Goal: Task Accomplishment & Management: Manage account settings

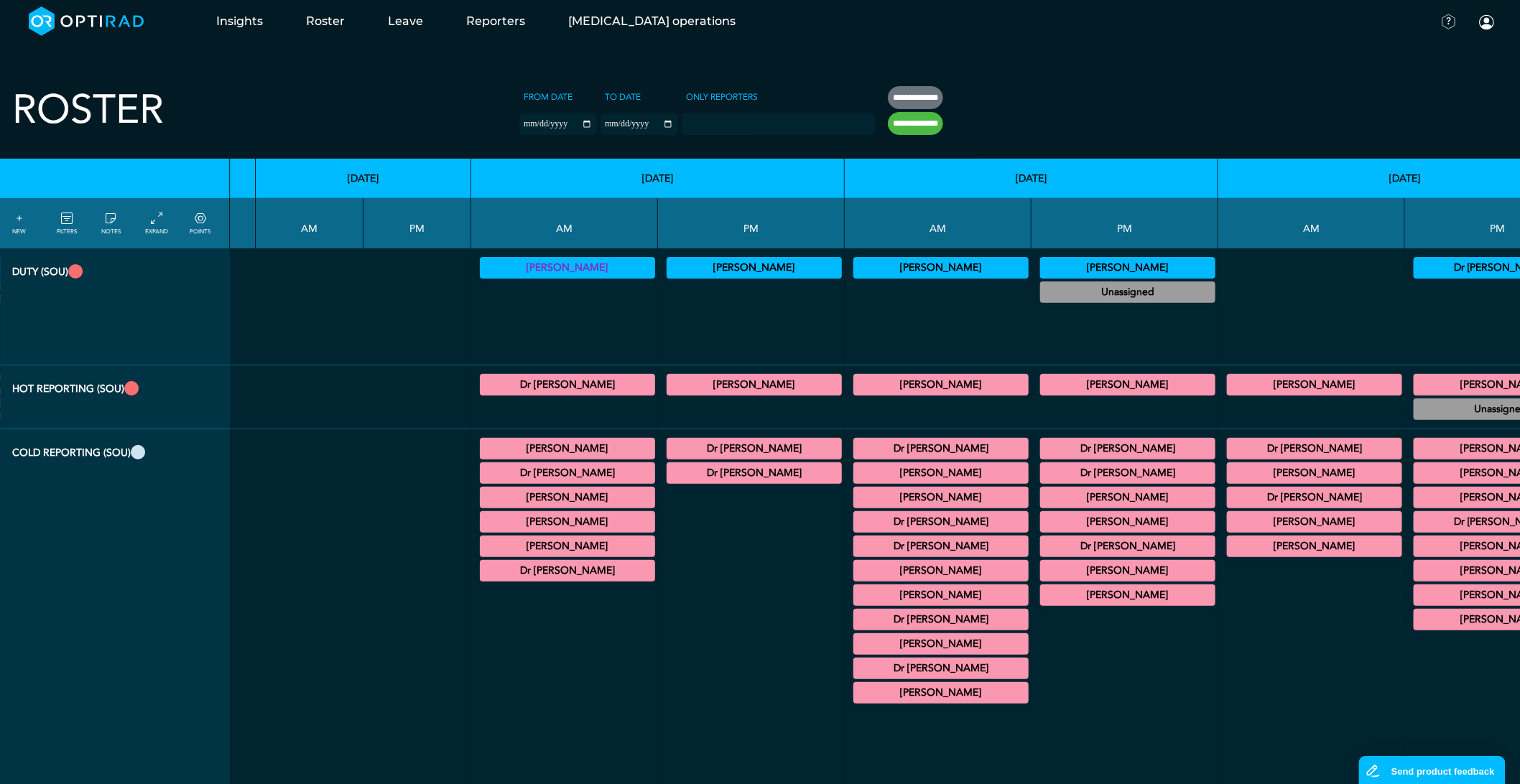
scroll to position [0, 1951]
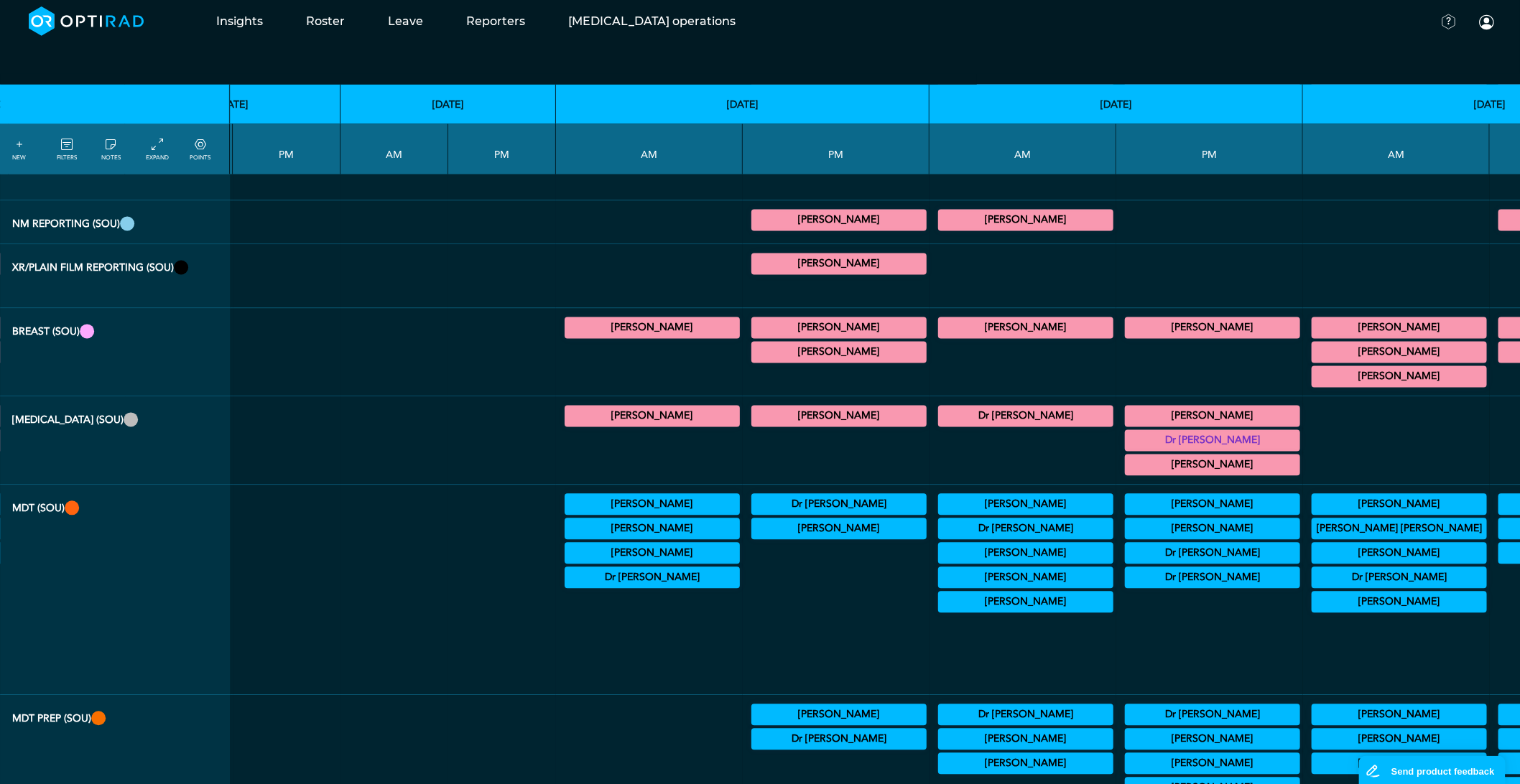
scroll to position [1197, 1866]
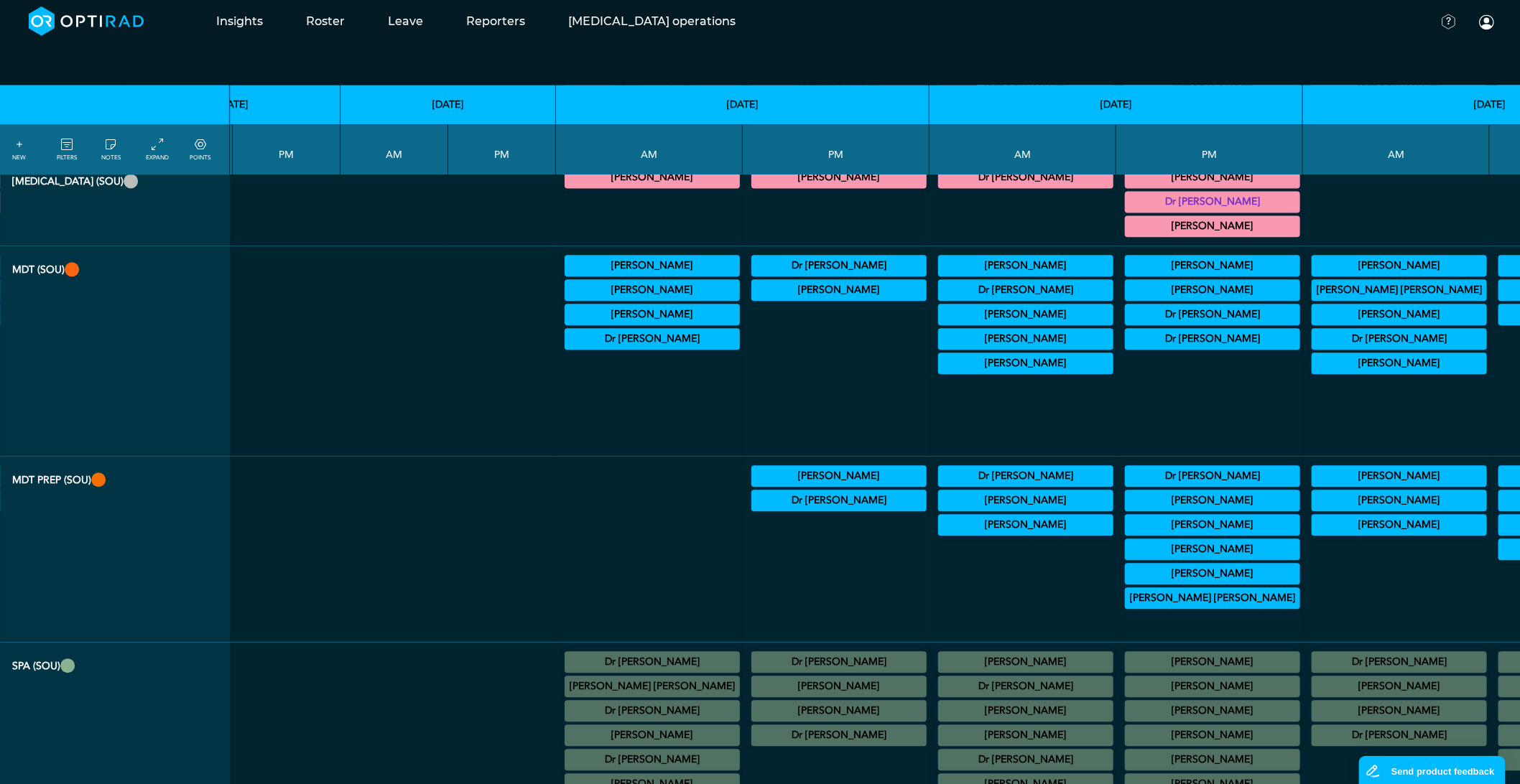
click at [940, 534] on summary "[PERSON_NAME]" at bounding box center [1026, 525] width 171 height 17
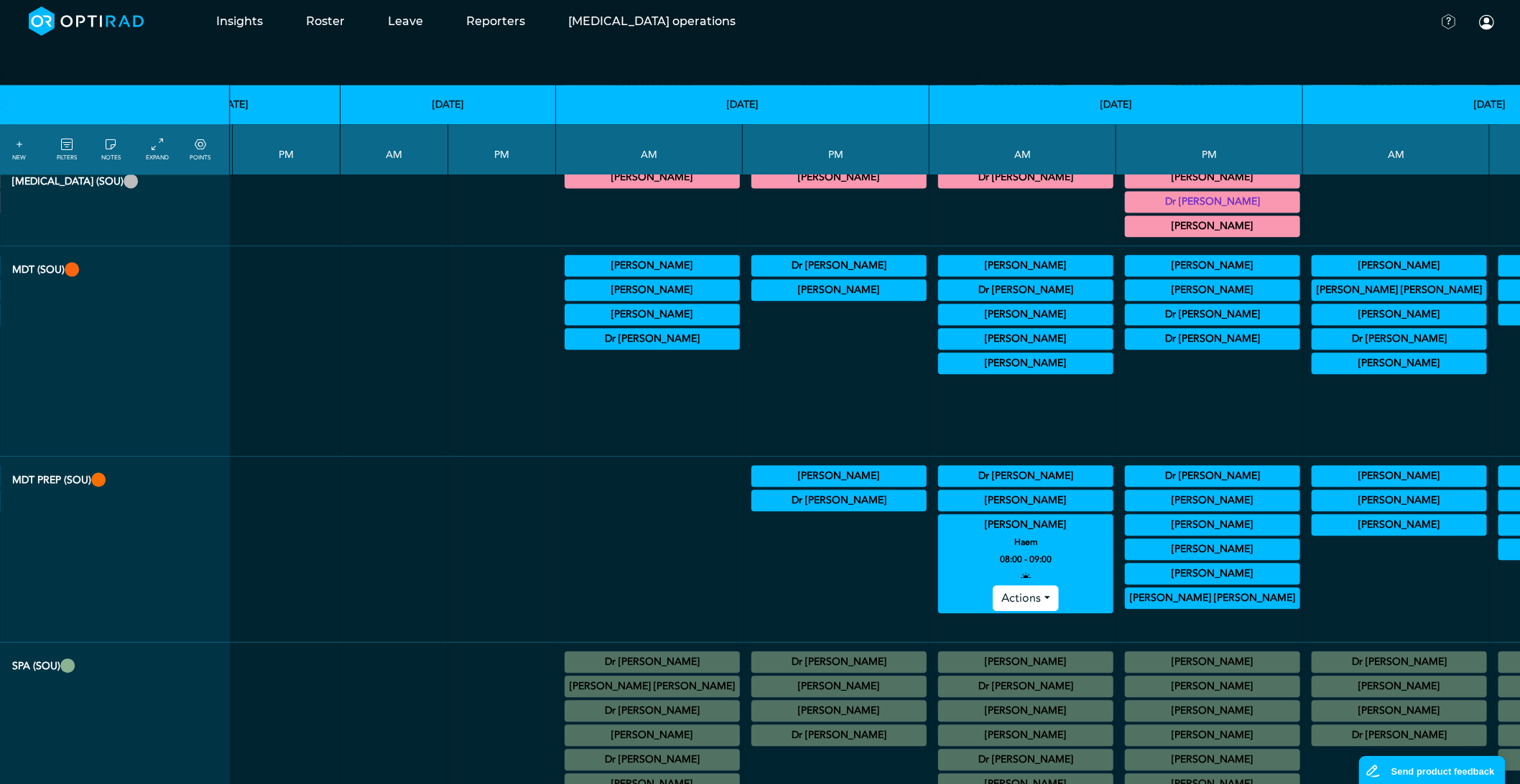
click at [940, 534] on summary "[PERSON_NAME]" at bounding box center [1026, 525] width 171 height 17
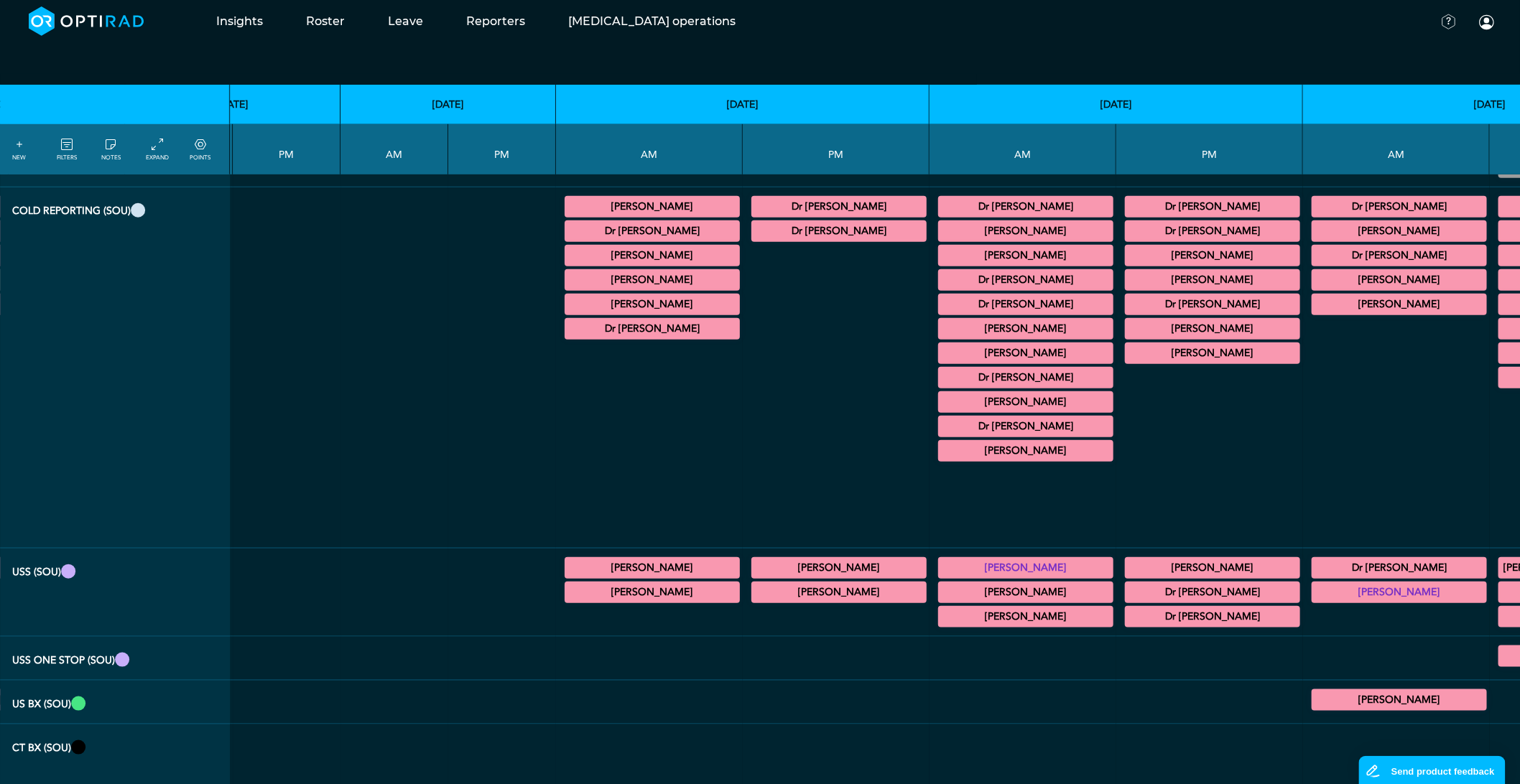
scroll to position [80, 1866]
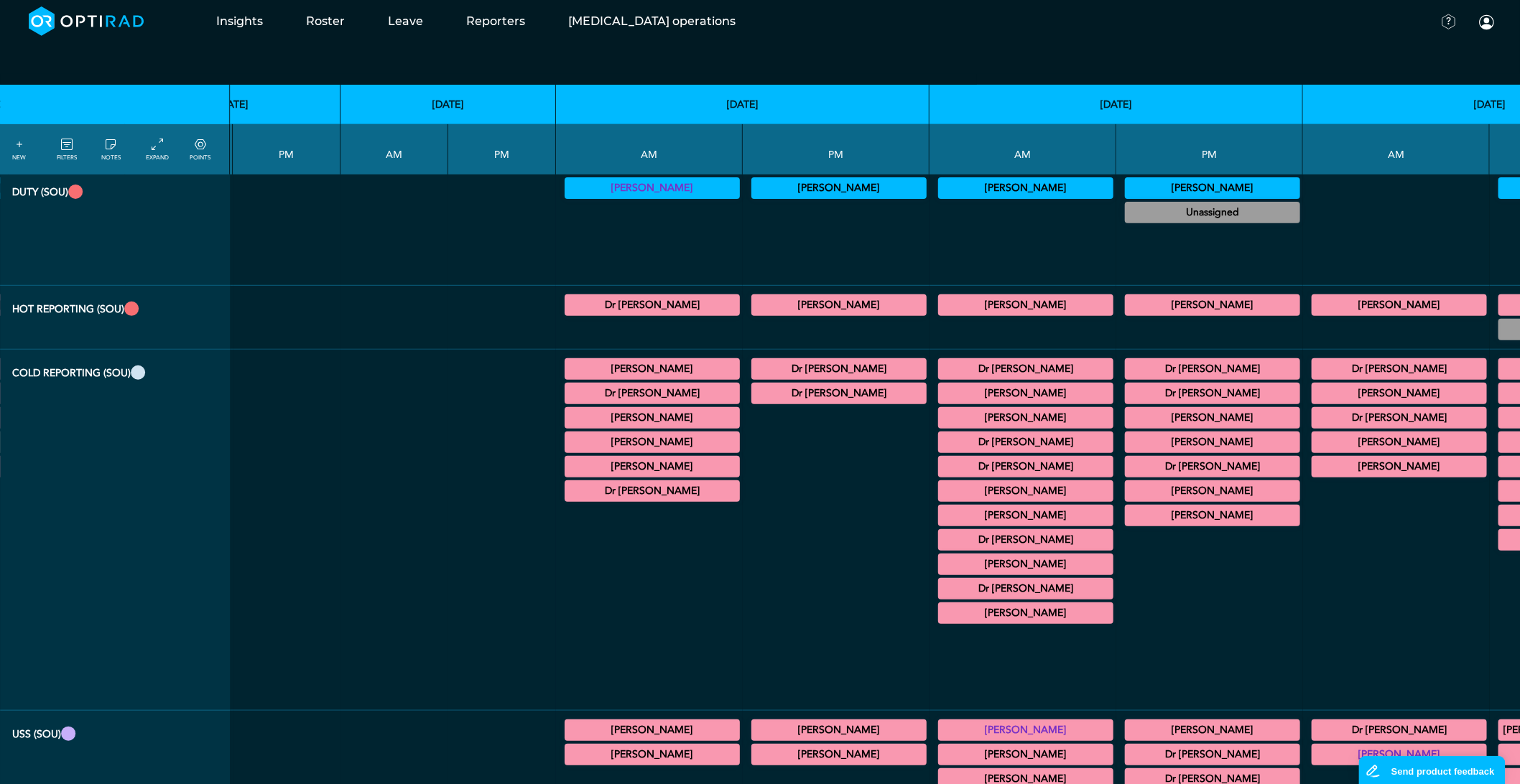
click at [940, 451] on summary "Dr [PERSON_NAME]" at bounding box center [1026, 442] width 171 height 17
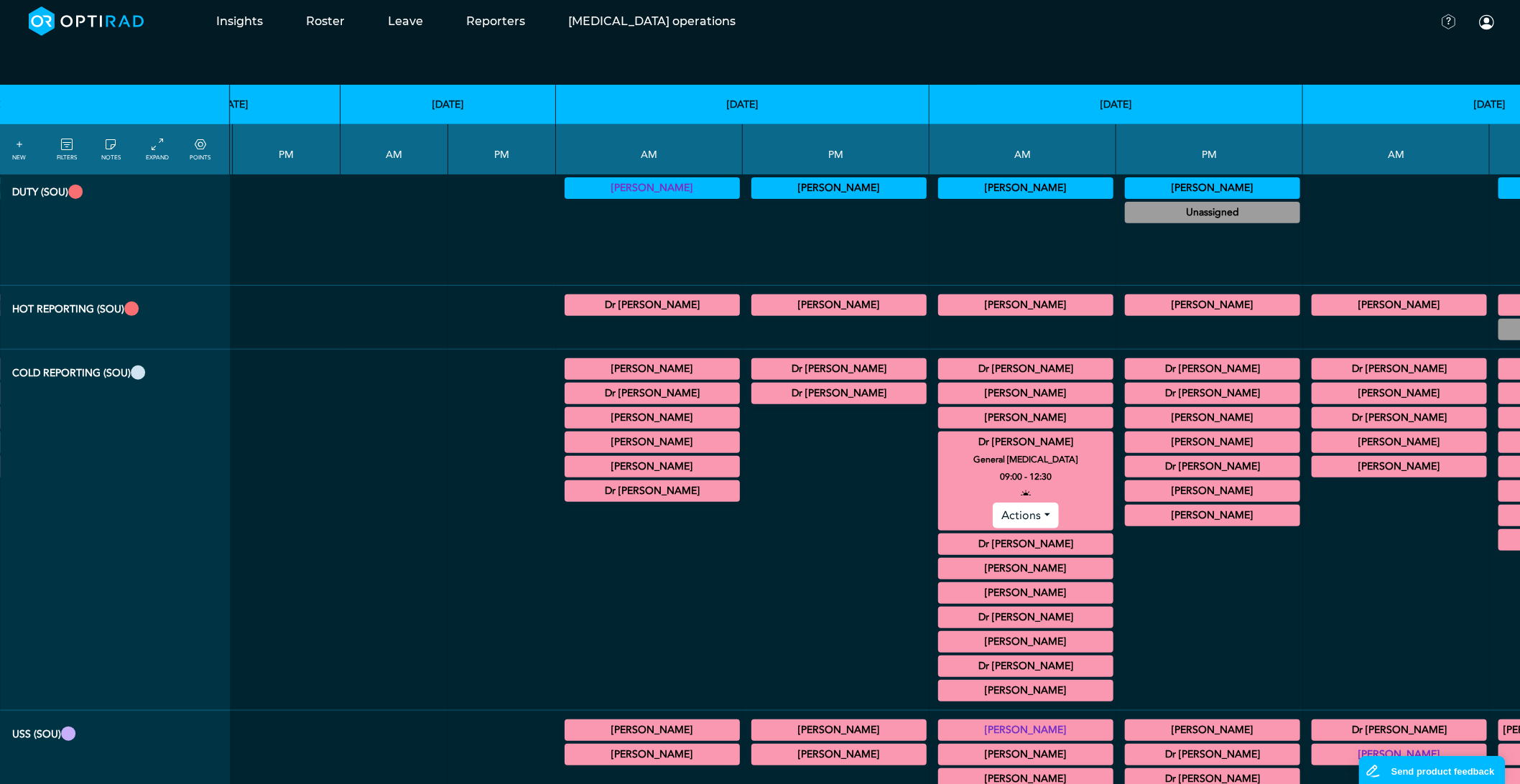
click at [940, 446] on summary "Dr [PERSON_NAME]" at bounding box center [1026, 442] width 171 height 17
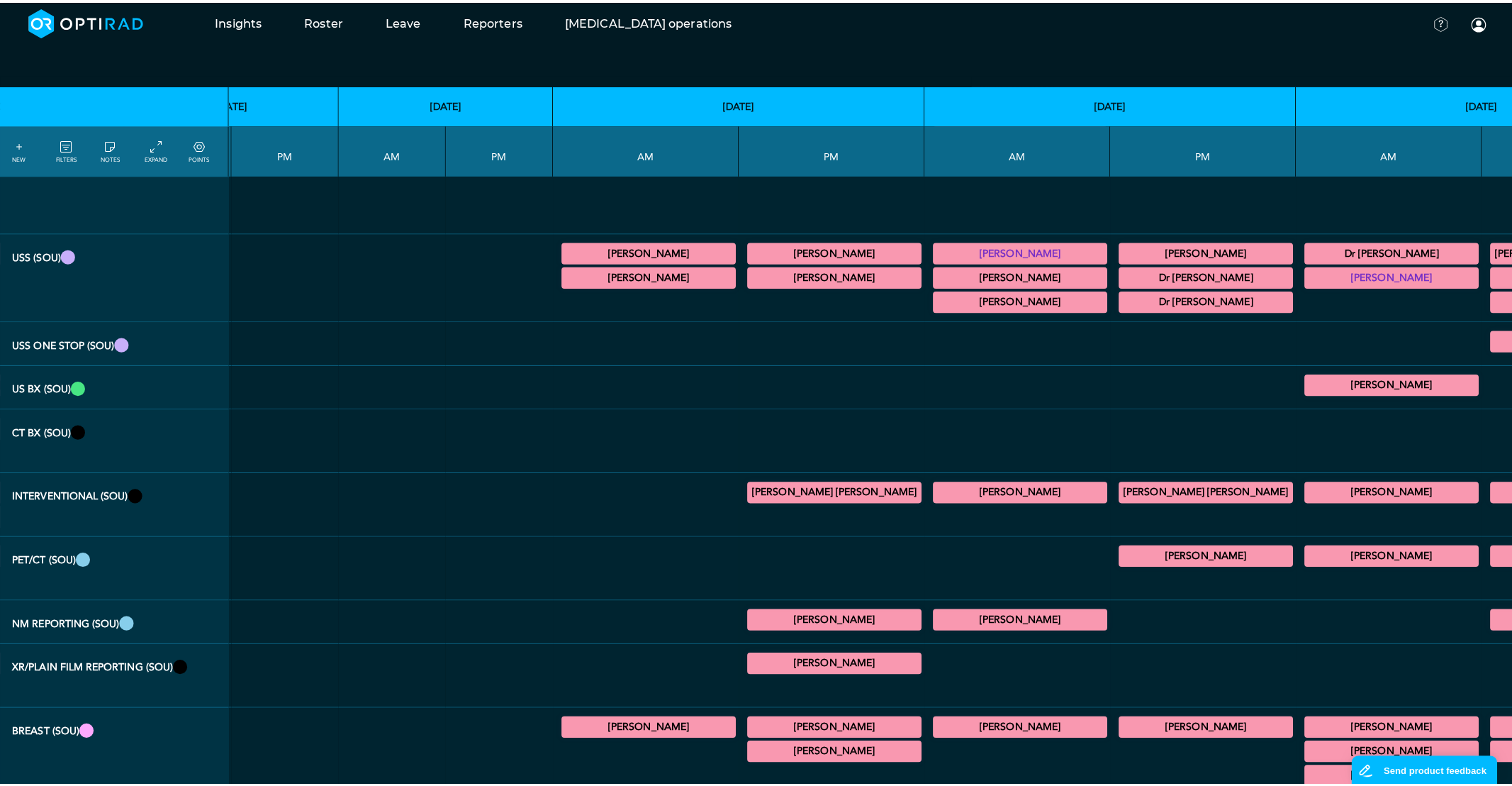
scroll to position [1024, 1842]
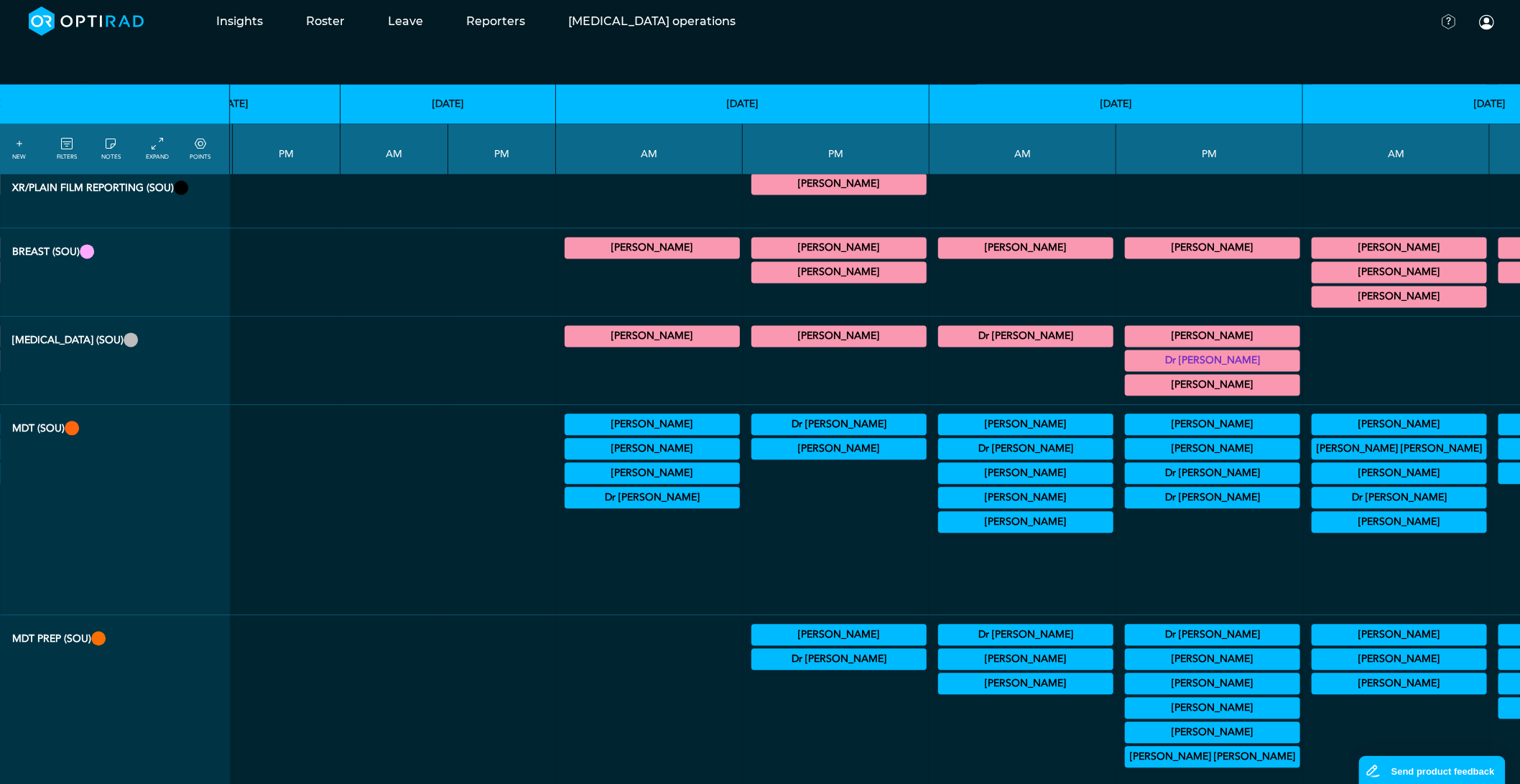
click at [1127, 459] on summary "[PERSON_NAME]" at bounding box center [1212, 449] width 171 height 17
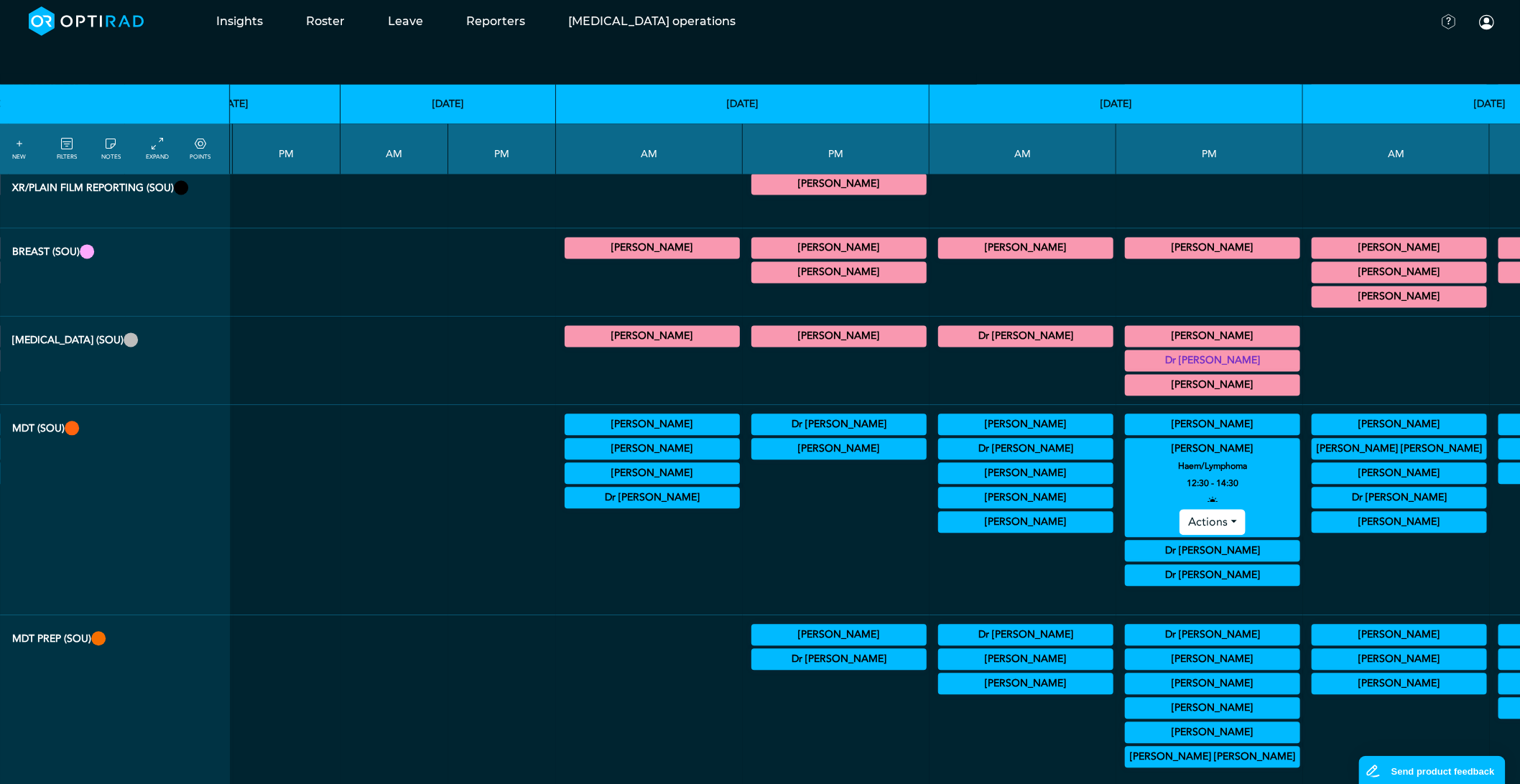
click at [1179, 536] on button "Actions" at bounding box center [1211, 523] width 65 height 26
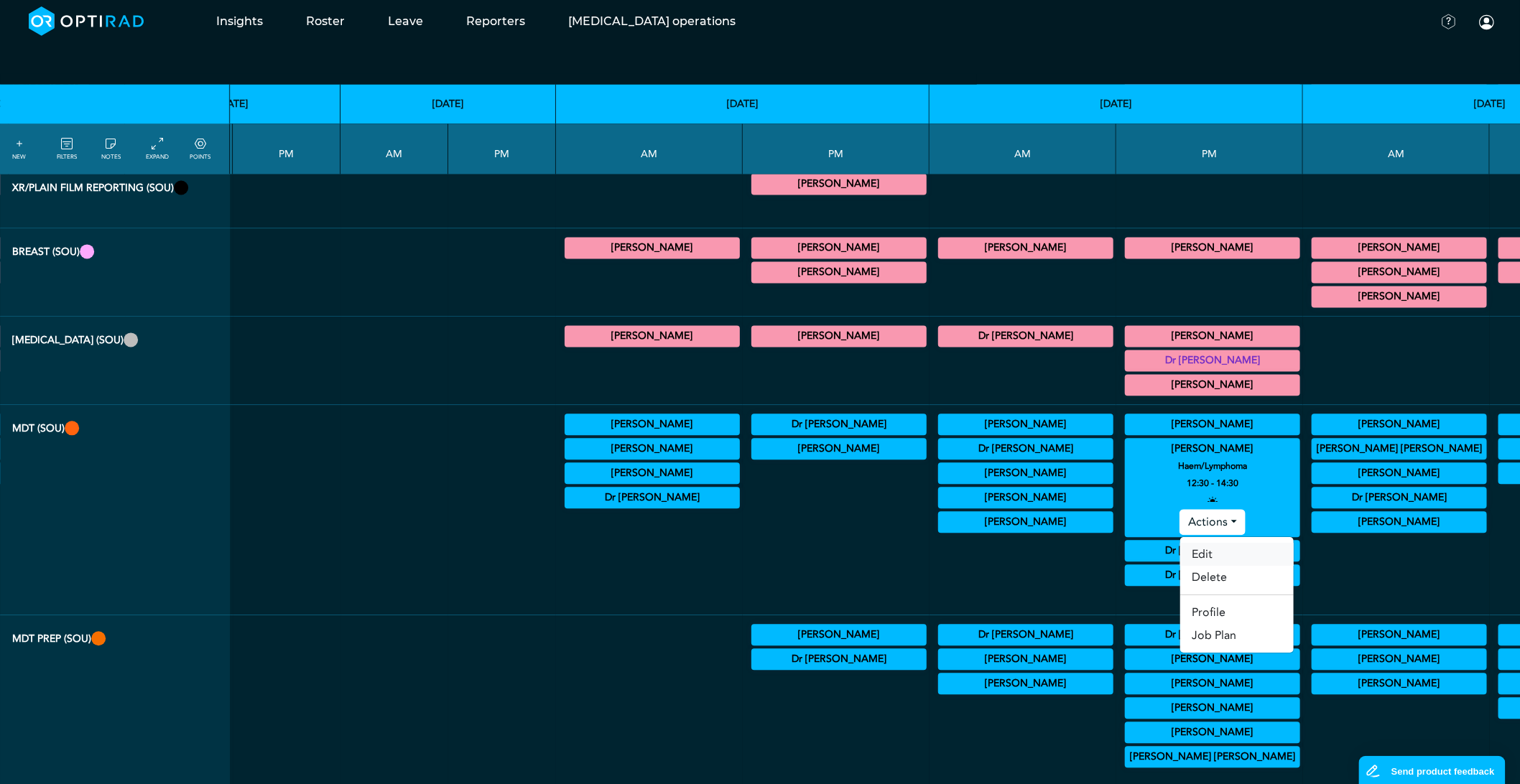
click at [1180, 564] on link "Edit" at bounding box center [1237, 554] width 114 height 23
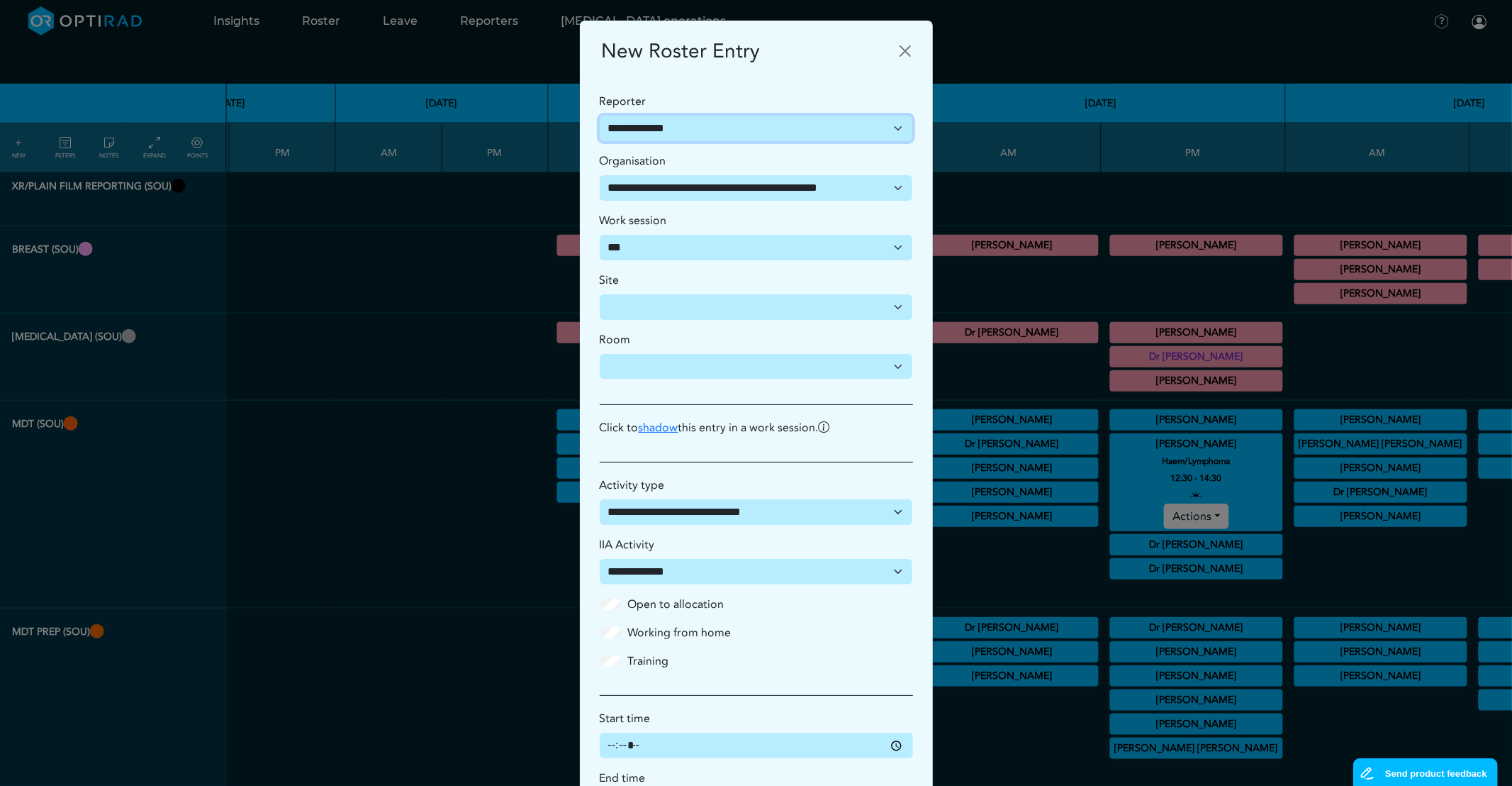
click at [648, 123] on select "**********" at bounding box center [756, 128] width 313 height 26
select select "**********"
click at [600, 116] on select "**********" at bounding box center [756, 128] width 313 height 26
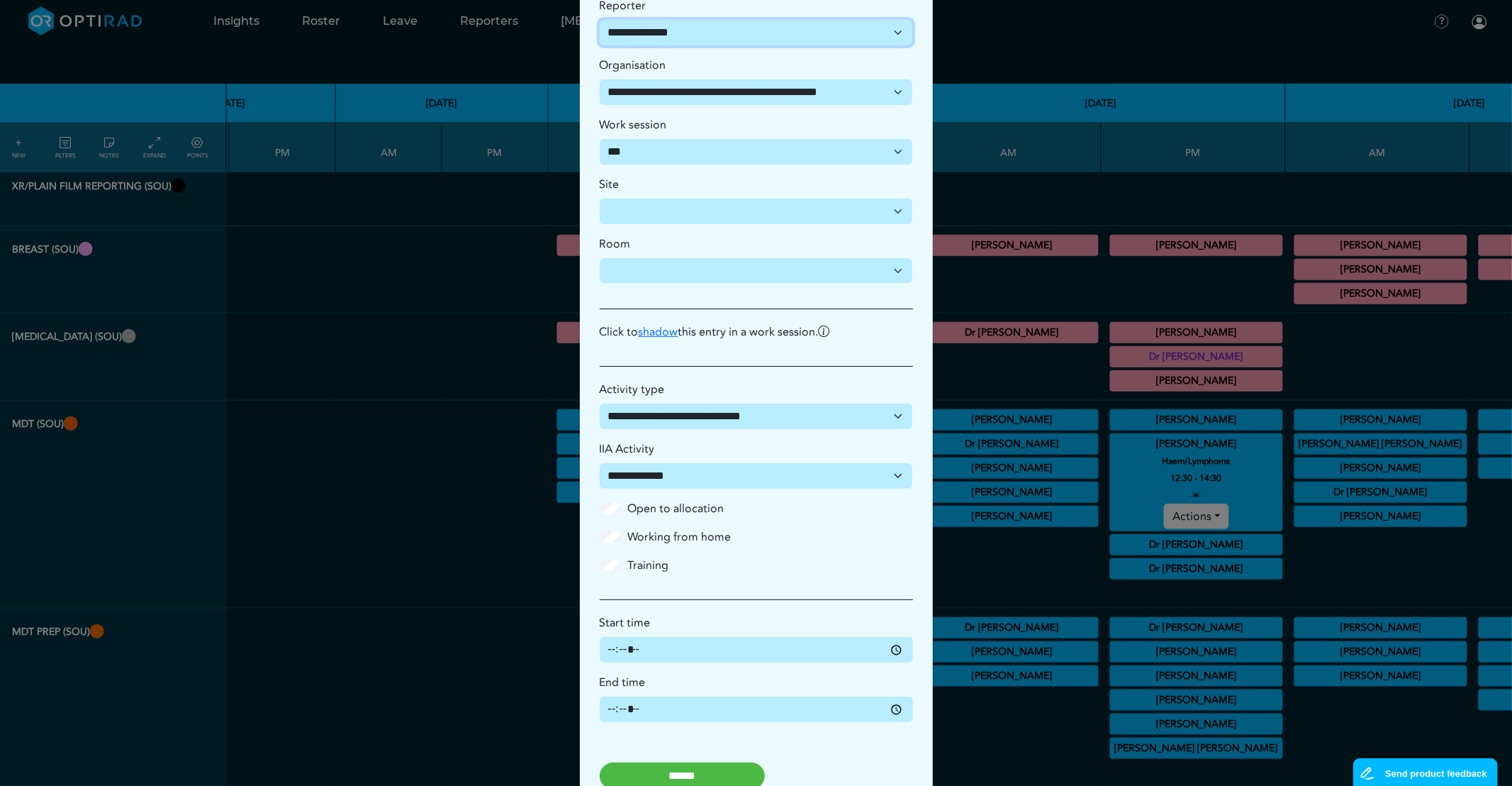
scroll to position [131, 0]
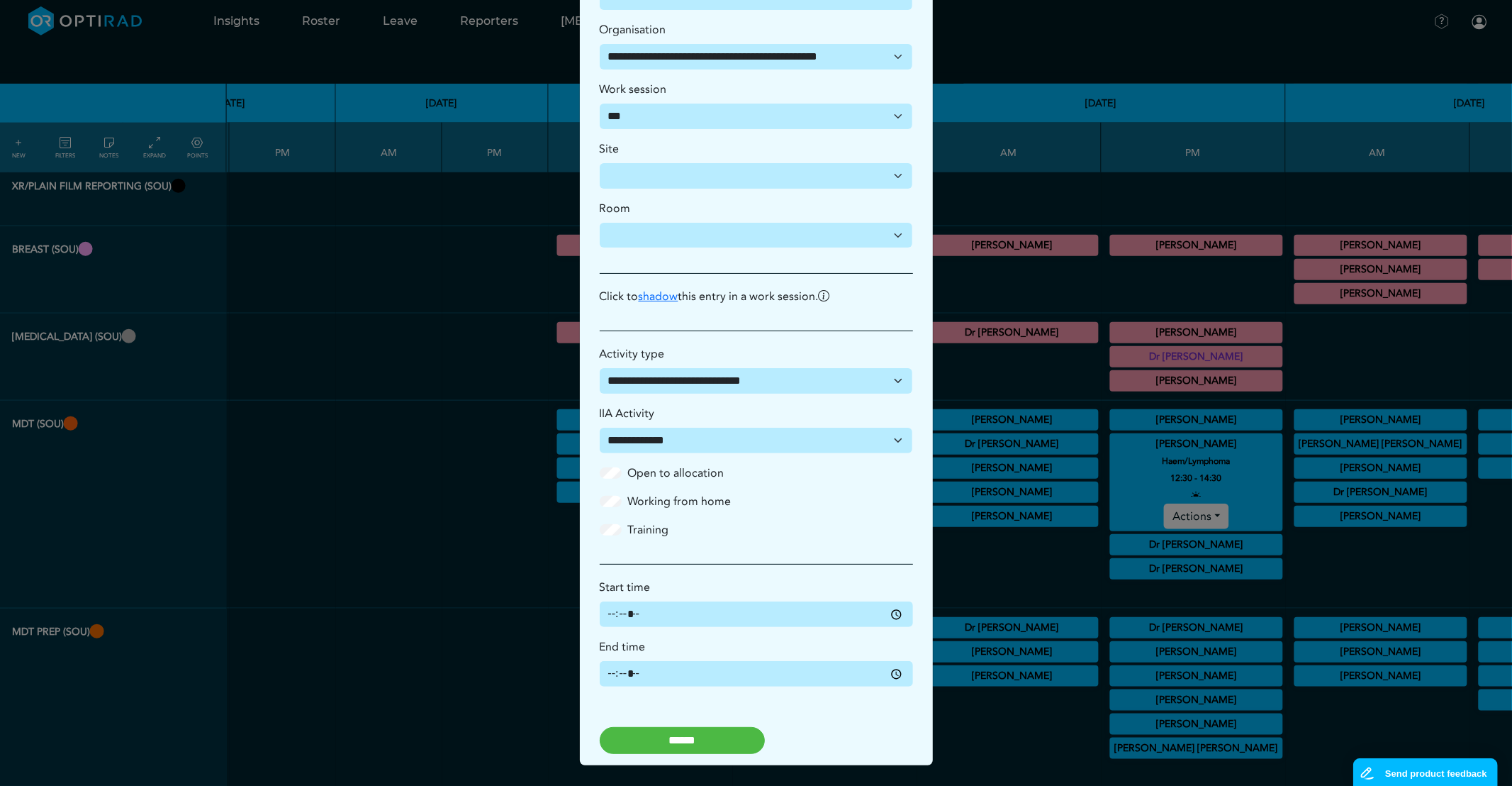
click at [705, 736] on input "******" at bounding box center [682, 740] width 165 height 27
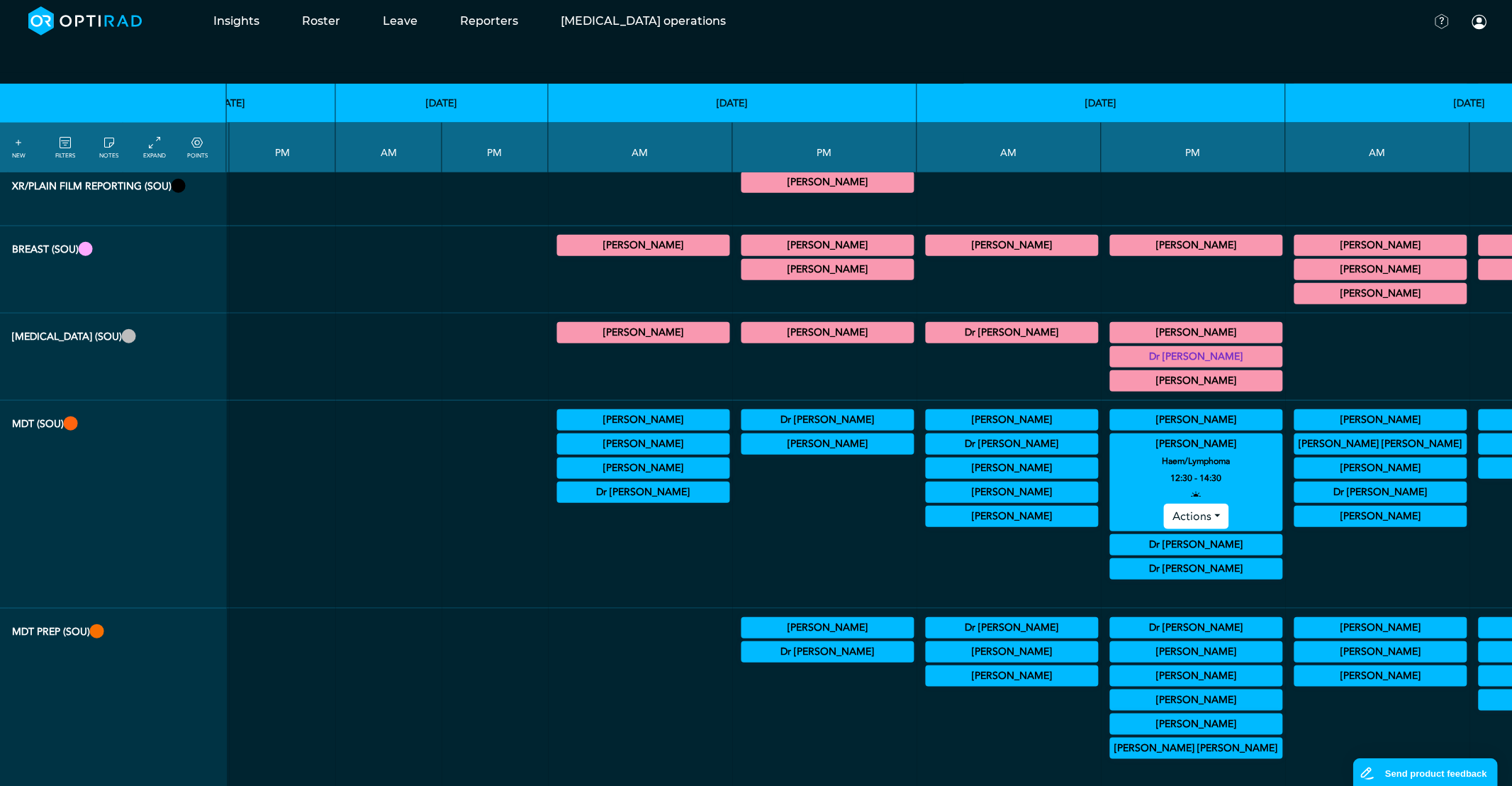
select select
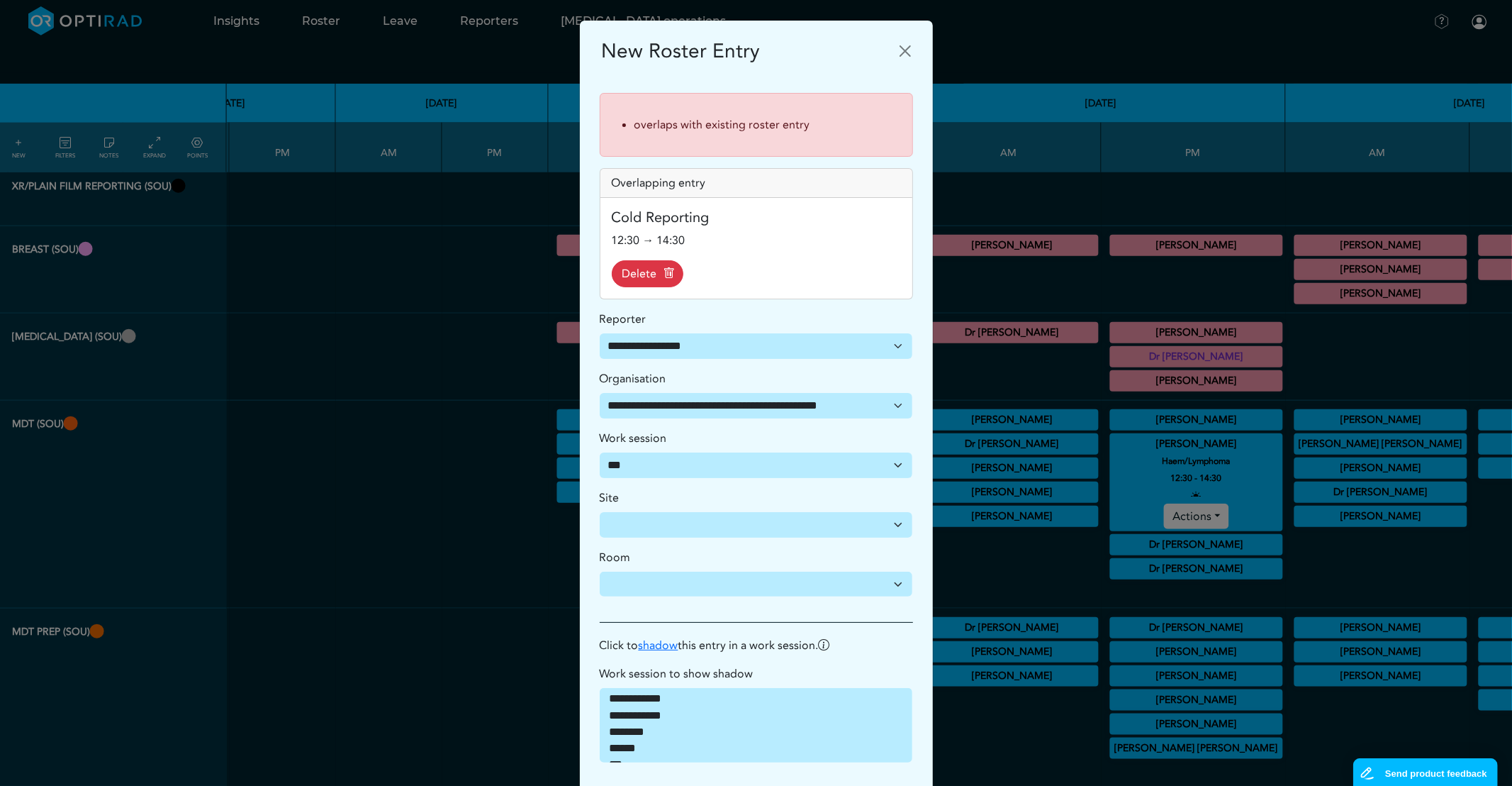
drag, startPoint x: 633, startPoint y: 275, endPoint x: 807, endPoint y: 73, distance: 266.6
click at [633, 275] on icon at bounding box center [648, 274] width 54 height 16
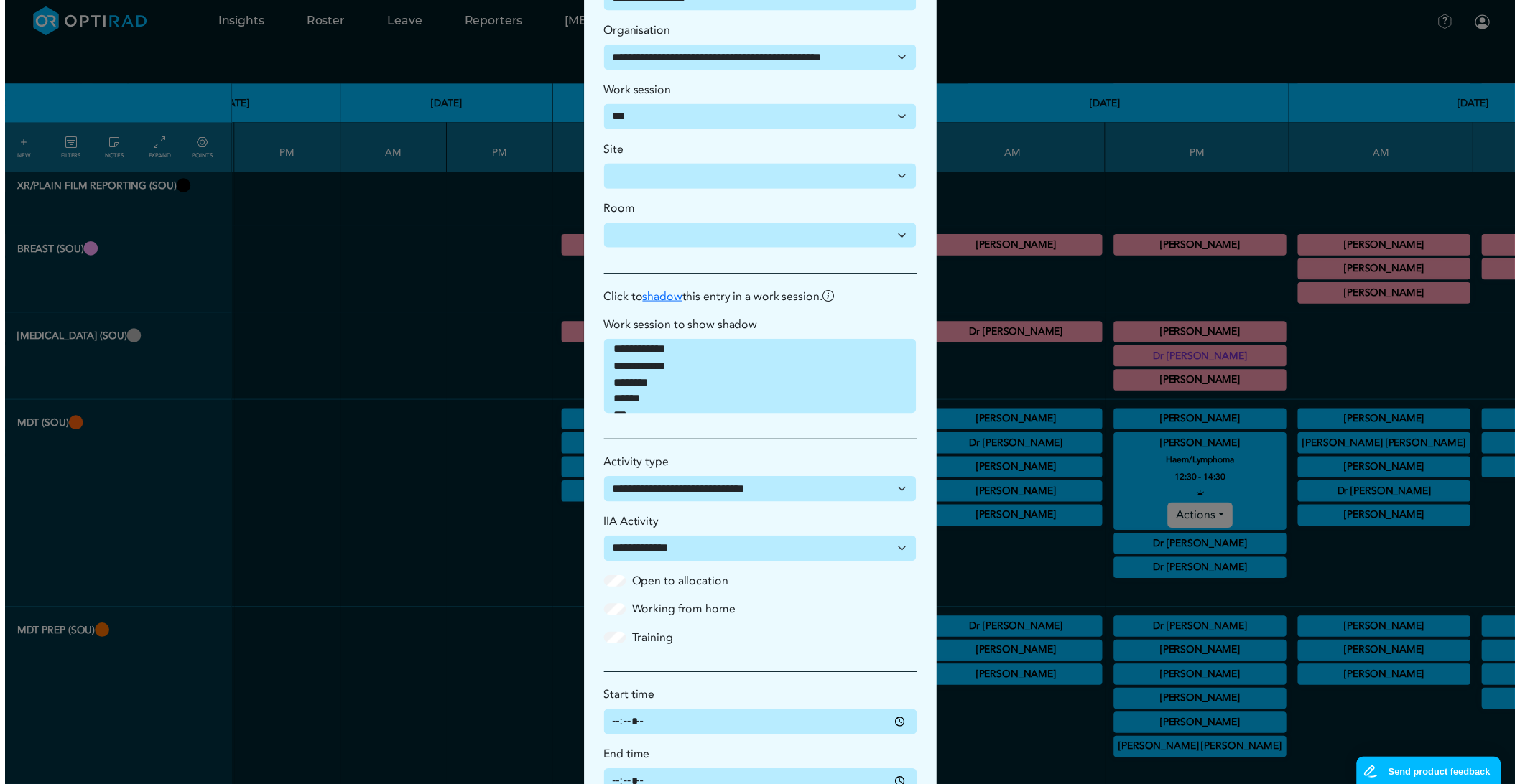
scroll to position [319, 0]
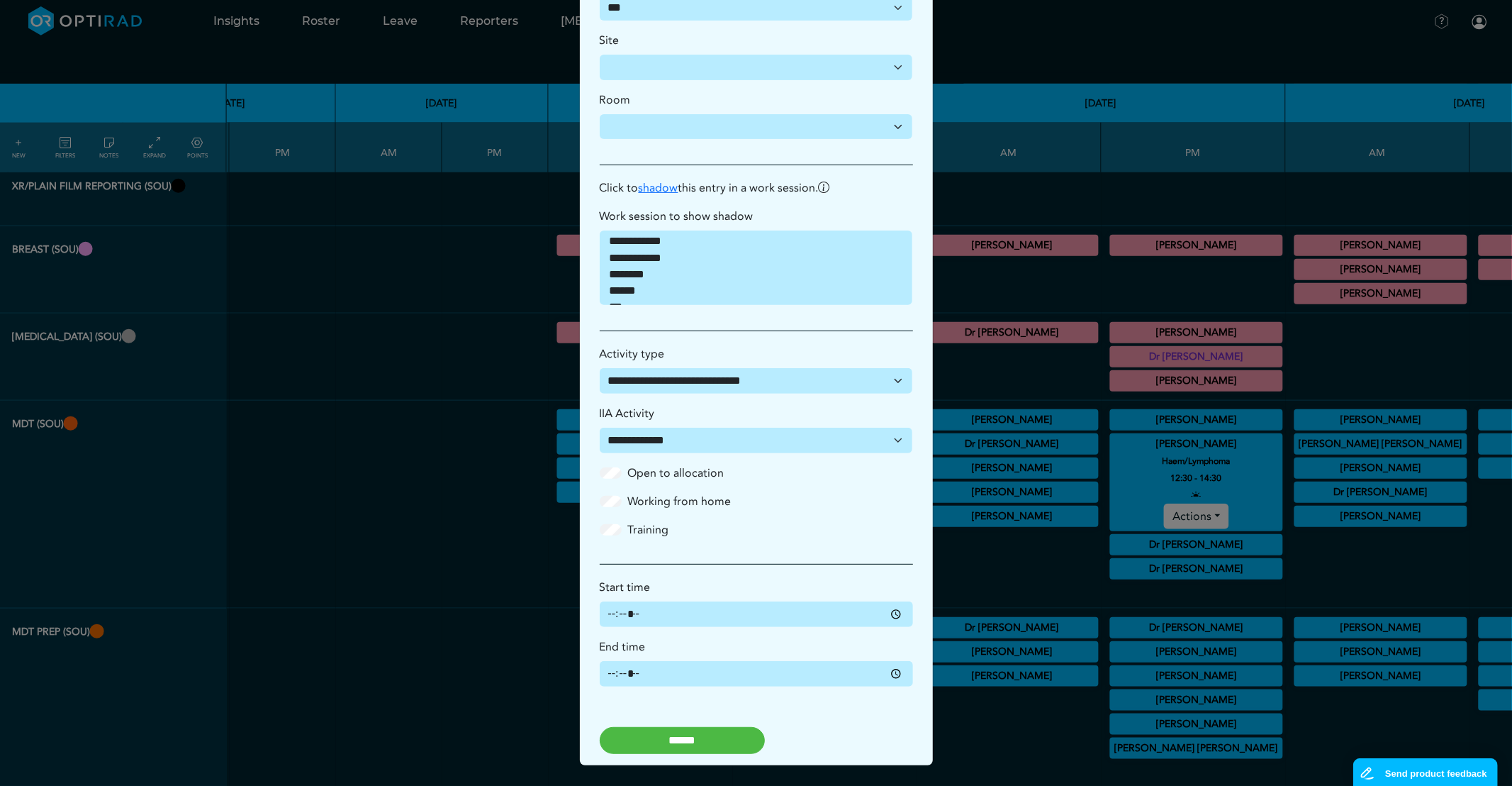
click at [715, 749] on input "******" at bounding box center [682, 740] width 165 height 27
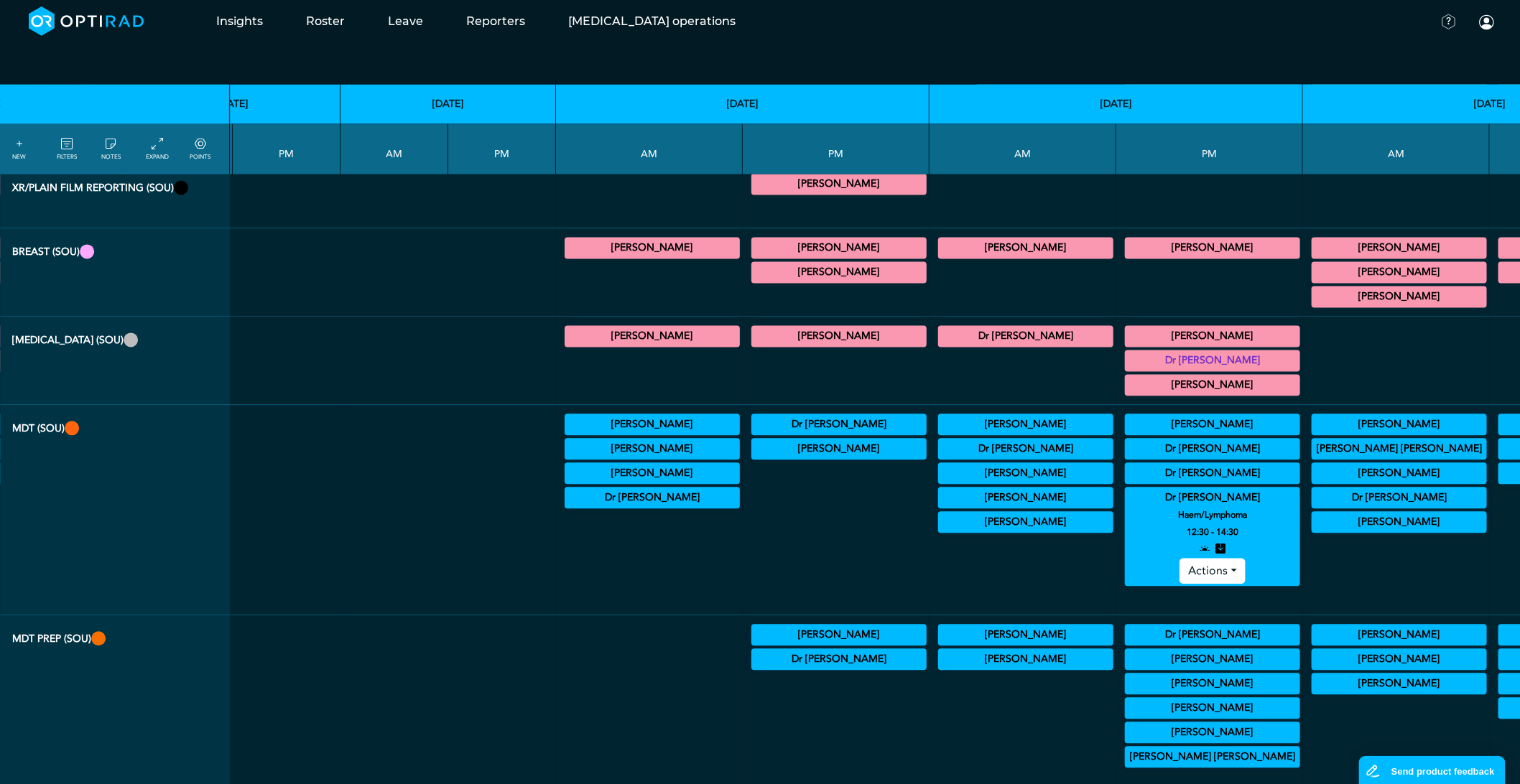
click at [940, 669] on summary "[PERSON_NAME]" at bounding box center [1026, 659] width 171 height 17
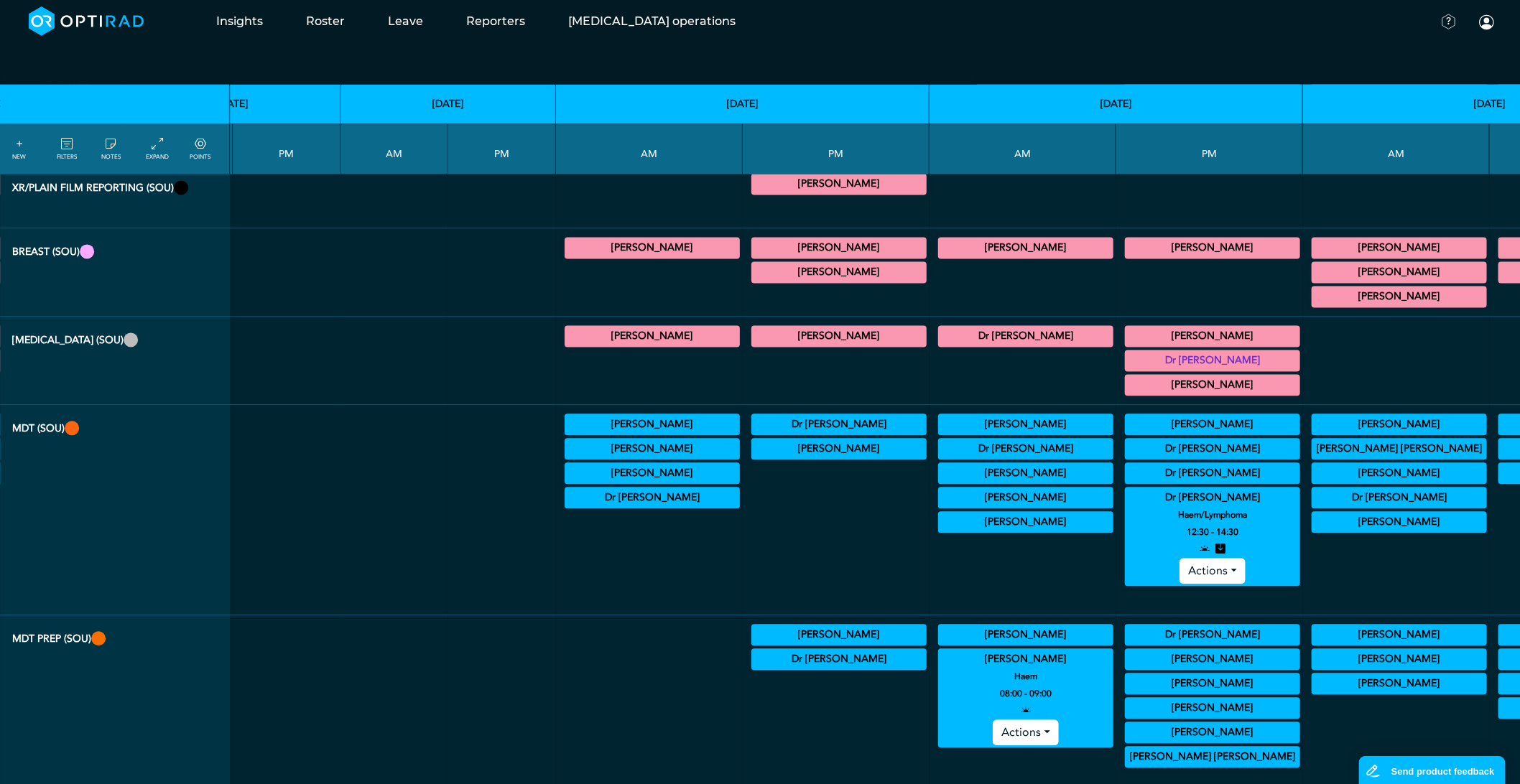
click at [940, 669] on summary "[PERSON_NAME]" at bounding box center [1026, 659] width 171 height 17
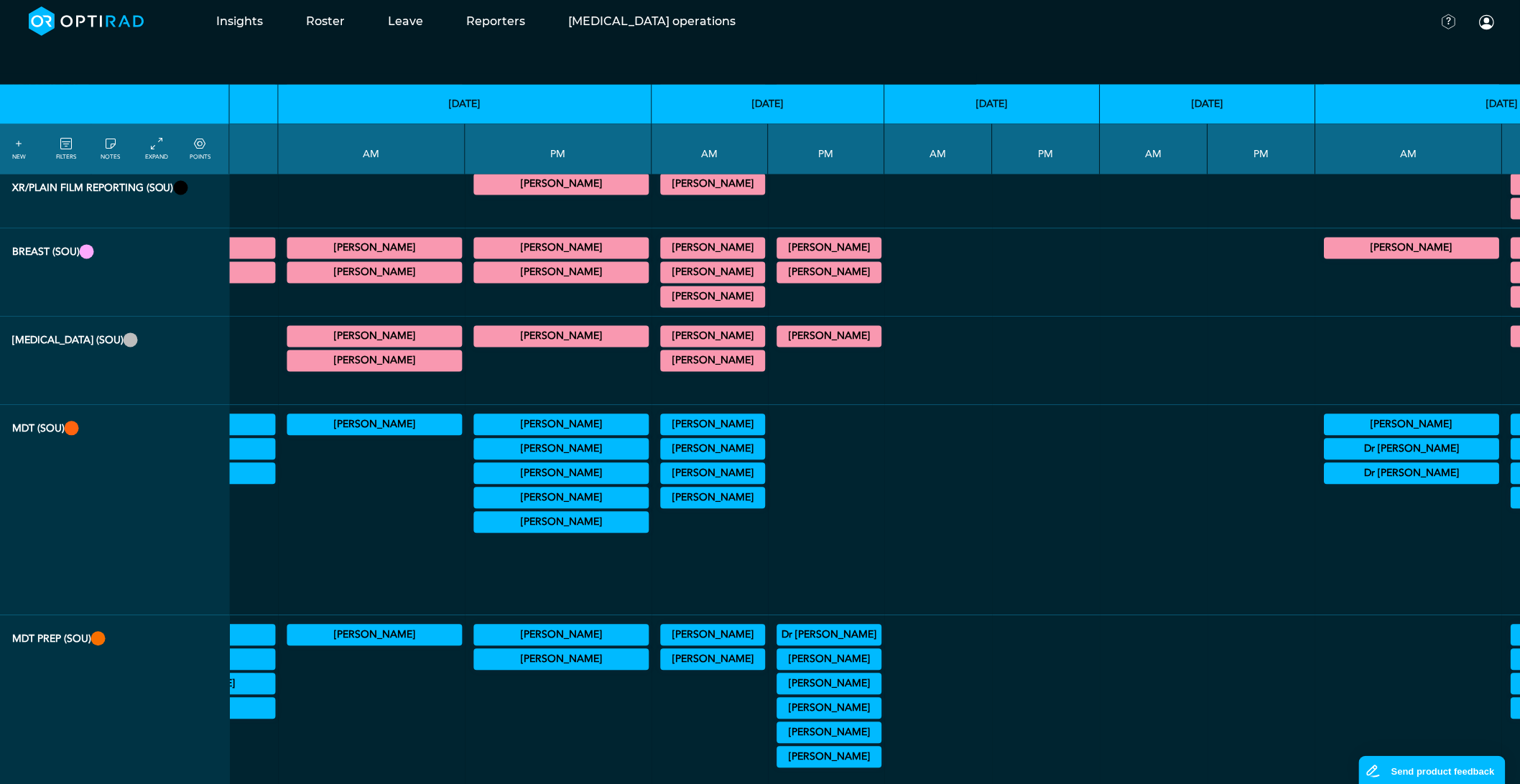
scroll to position [1037, 3757]
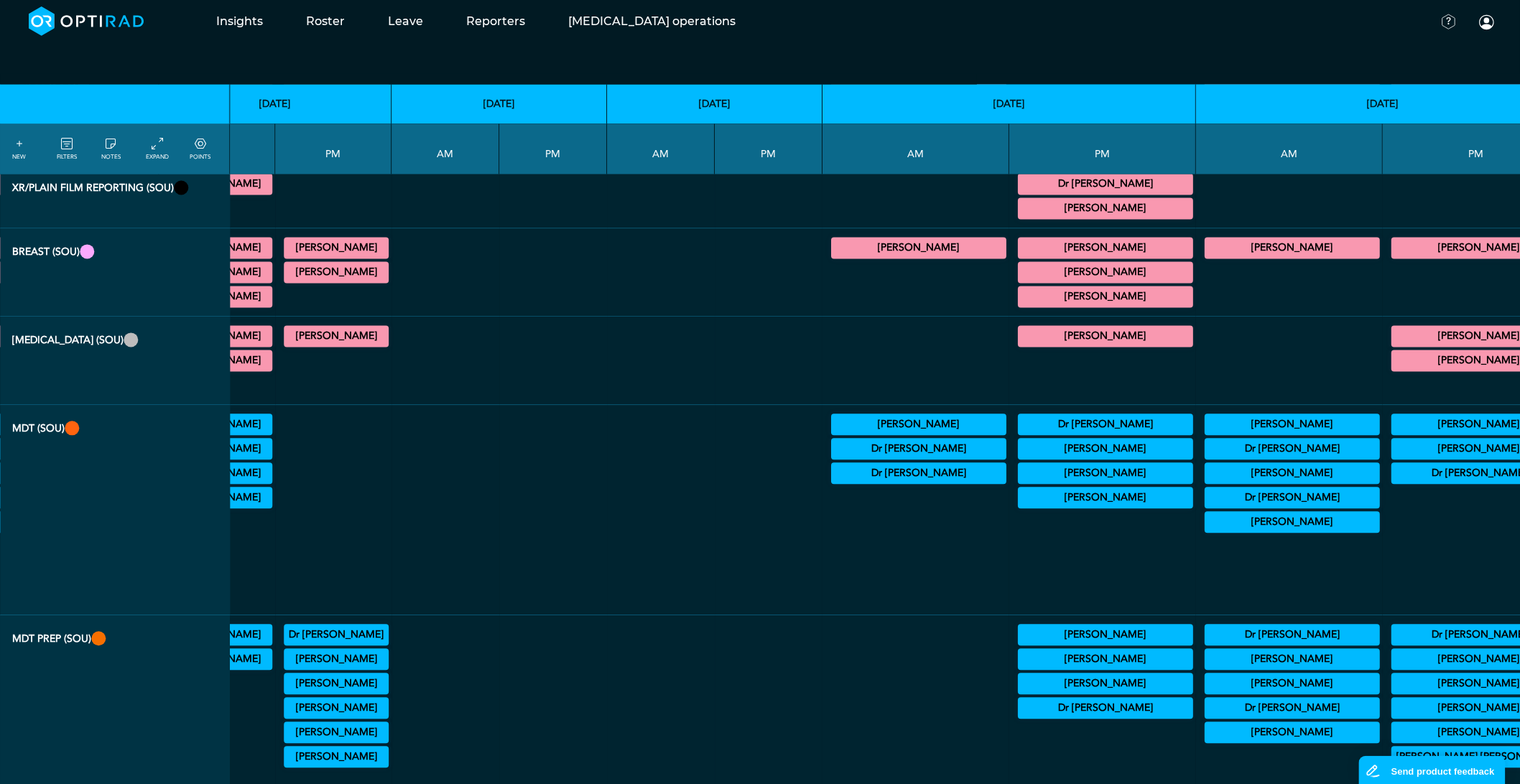
click at [1206, 644] on summary "Dr [PERSON_NAME]" at bounding box center [1292, 636] width 171 height 17
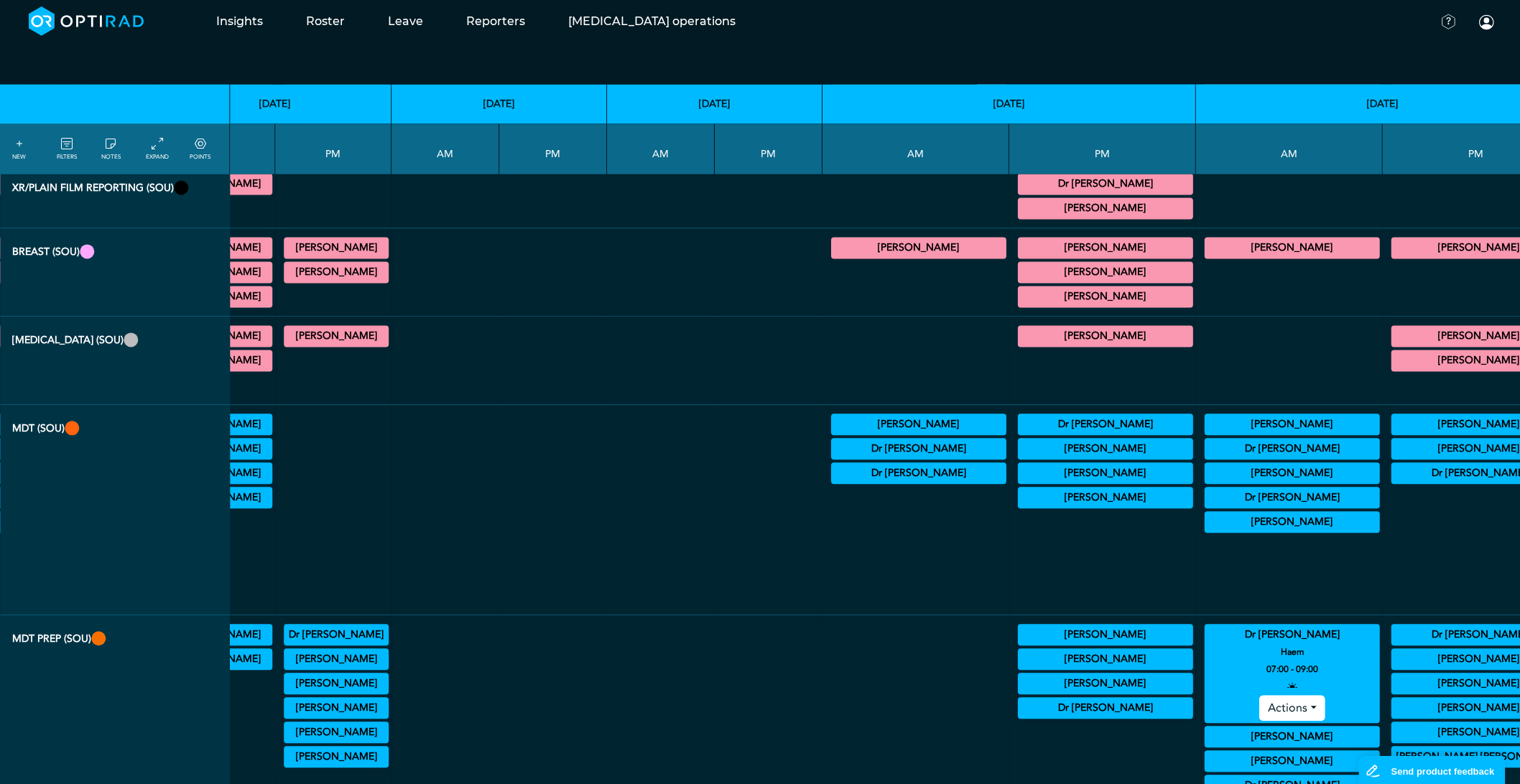
click at [1206, 644] on summary "Dr [PERSON_NAME]" at bounding box center [1292, 636] width 171 height 17
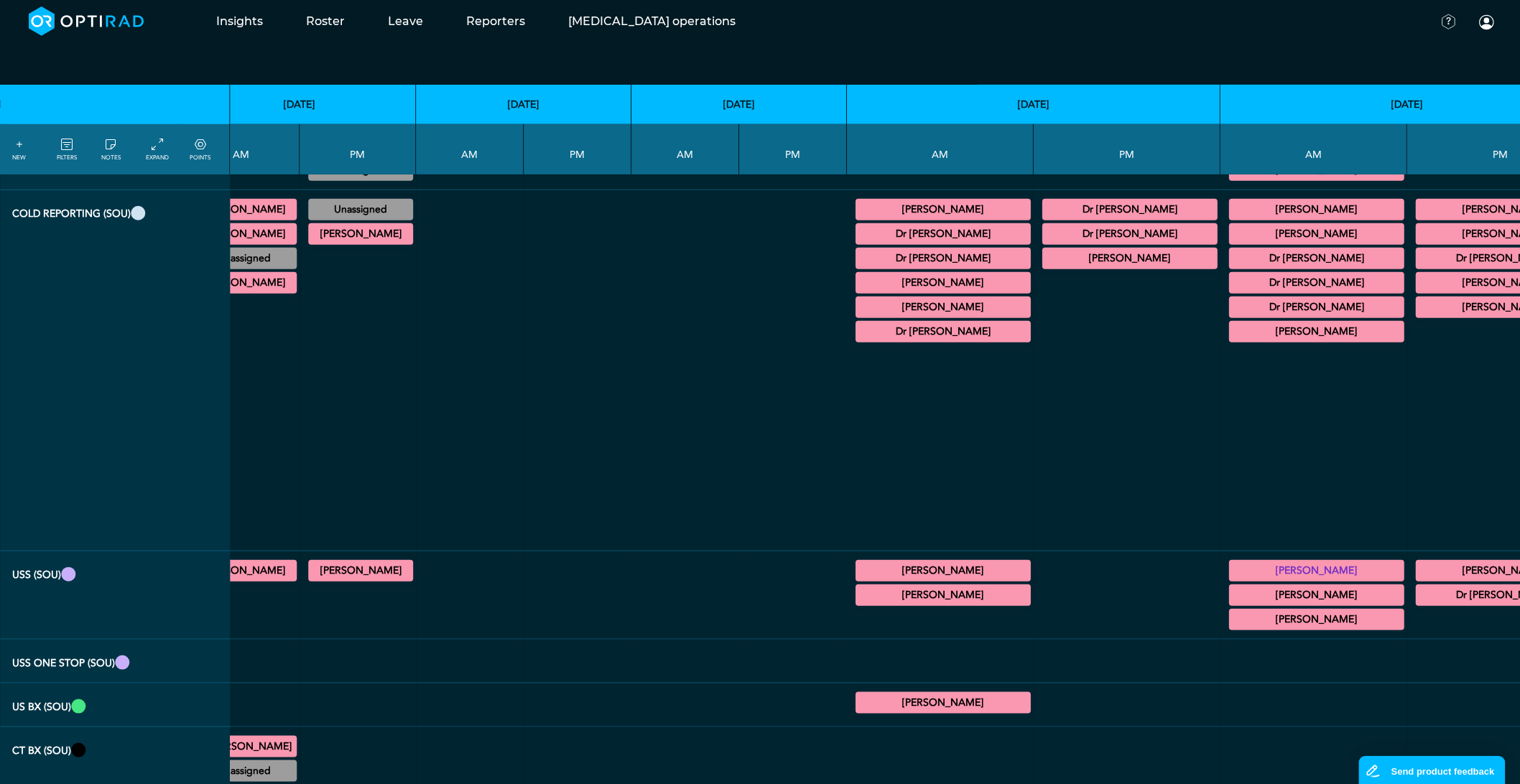
scroll to position [239, 3745]
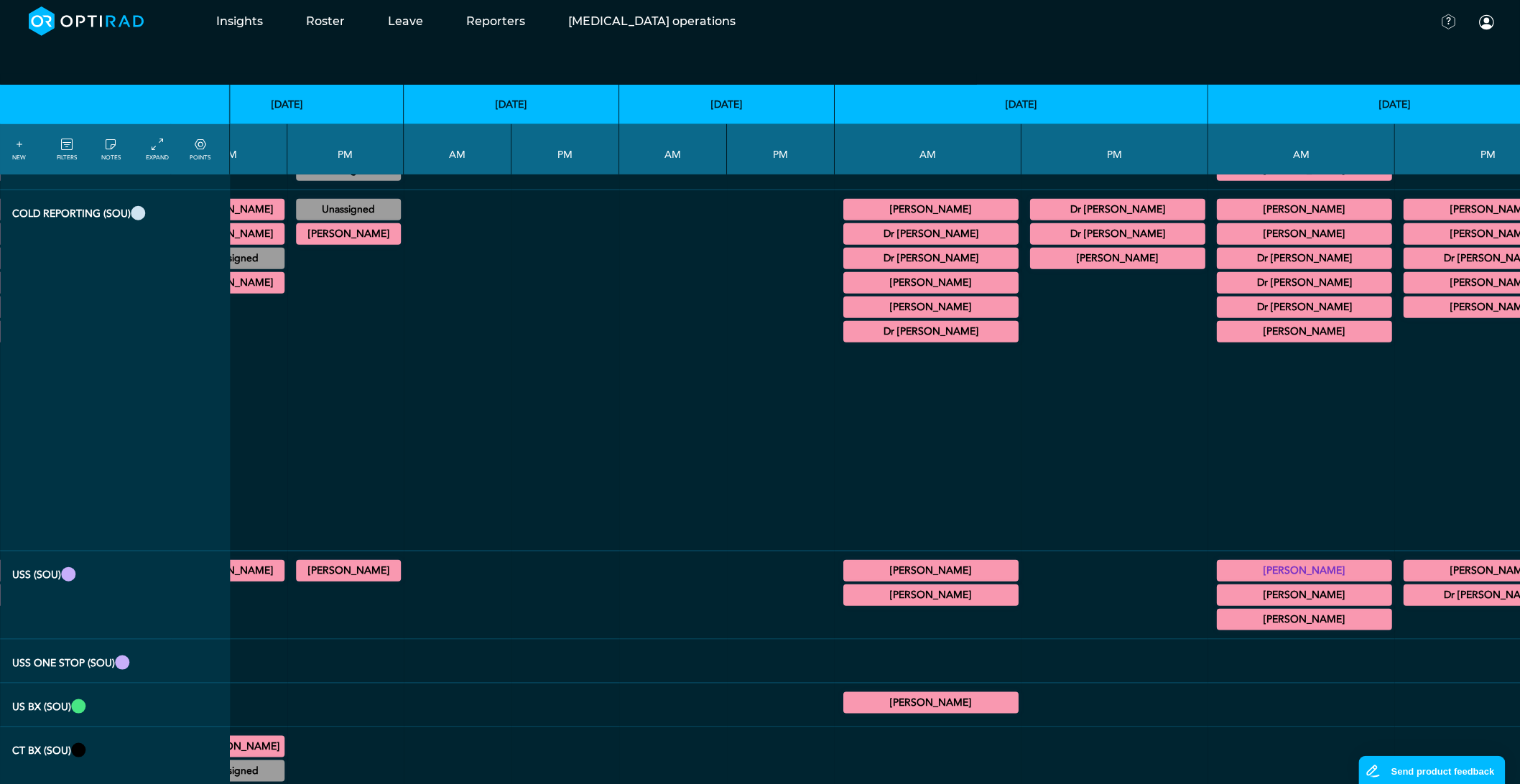
click at [1219, 263] on summary "Dr [PERSON_NAME]" at bounding box center [1305, 259] width 171 height 17
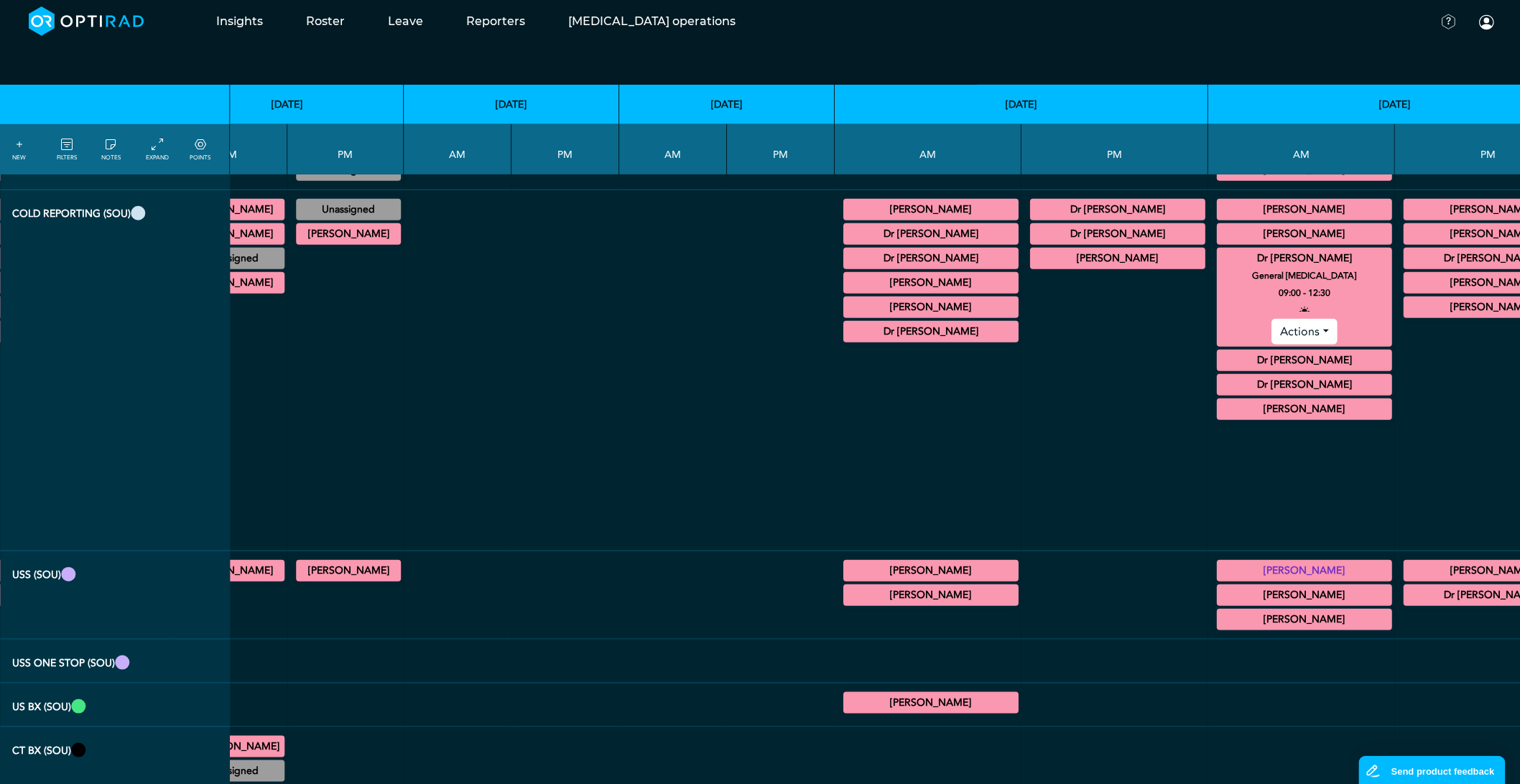
click at [1219, 263] on summary "Dr [PERSON_NAME]" at bounding box center [1305, 259] width 171 height 17
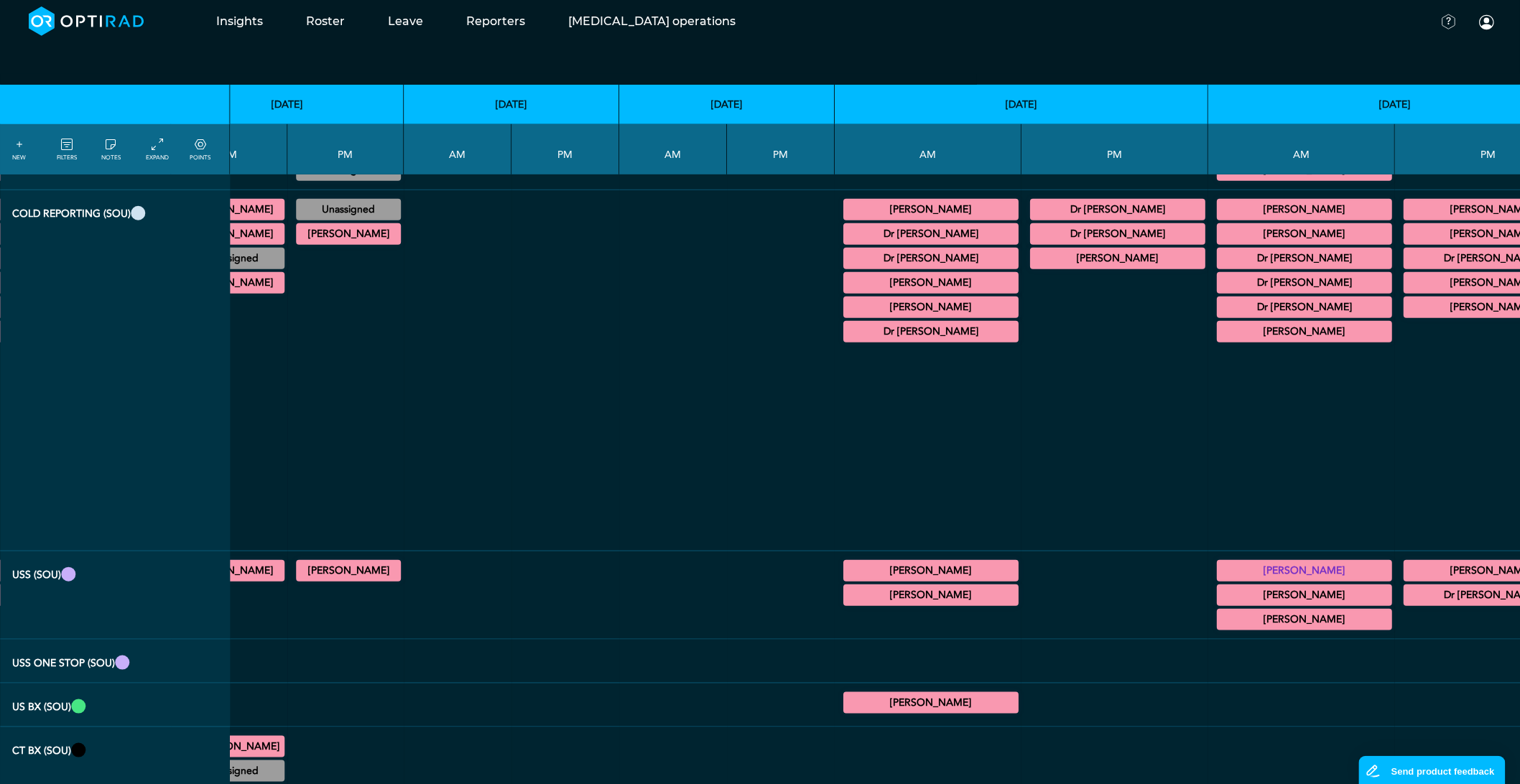
click at [1219, 263] on summary "Dr [PERSON_NAME]" at bounding box center [1305, 259] width 171 height 17
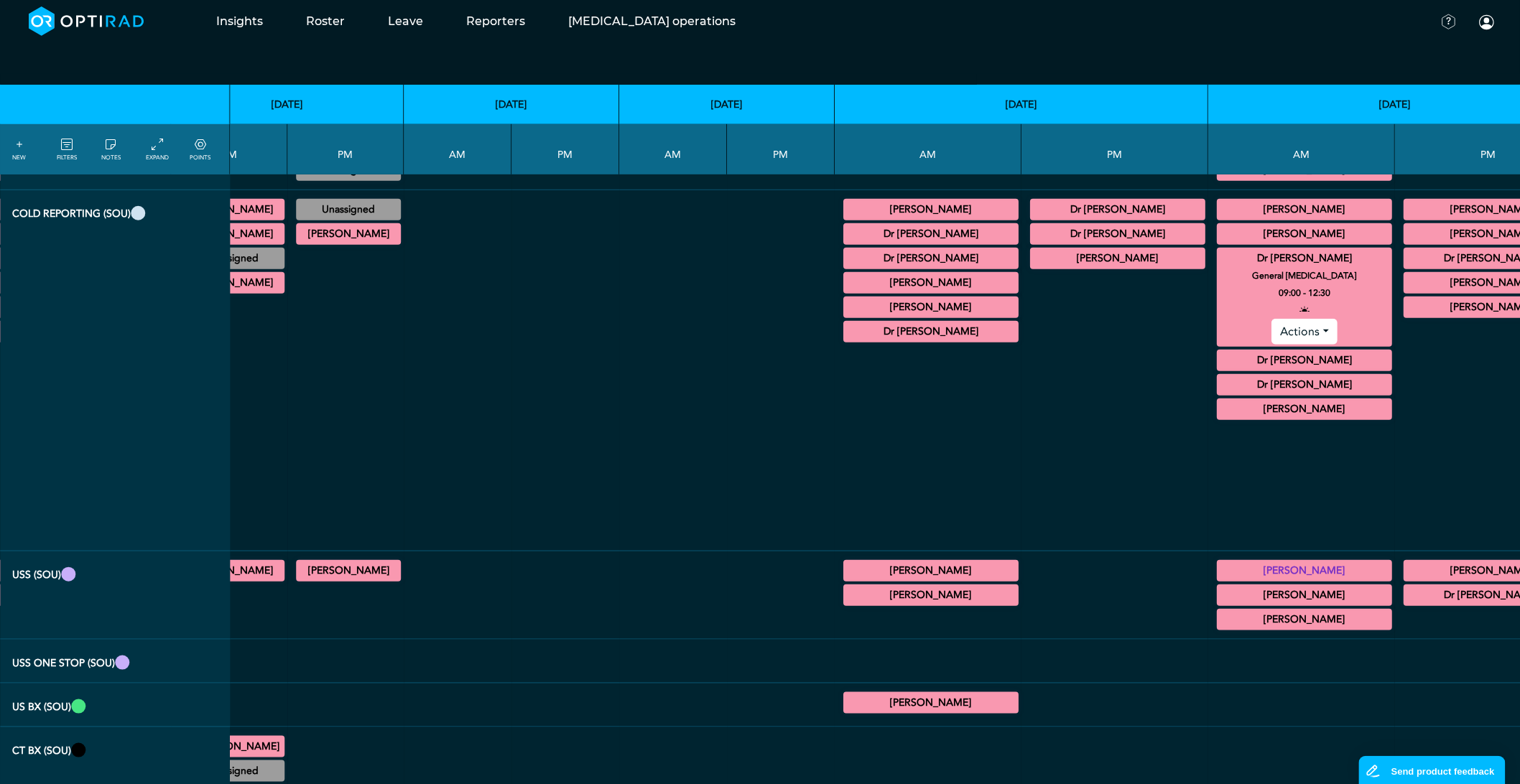
click at [1219, 263] on summary "Dr [PERSON_NAME]" at bounding box center [1305, 259] width 171 height 17
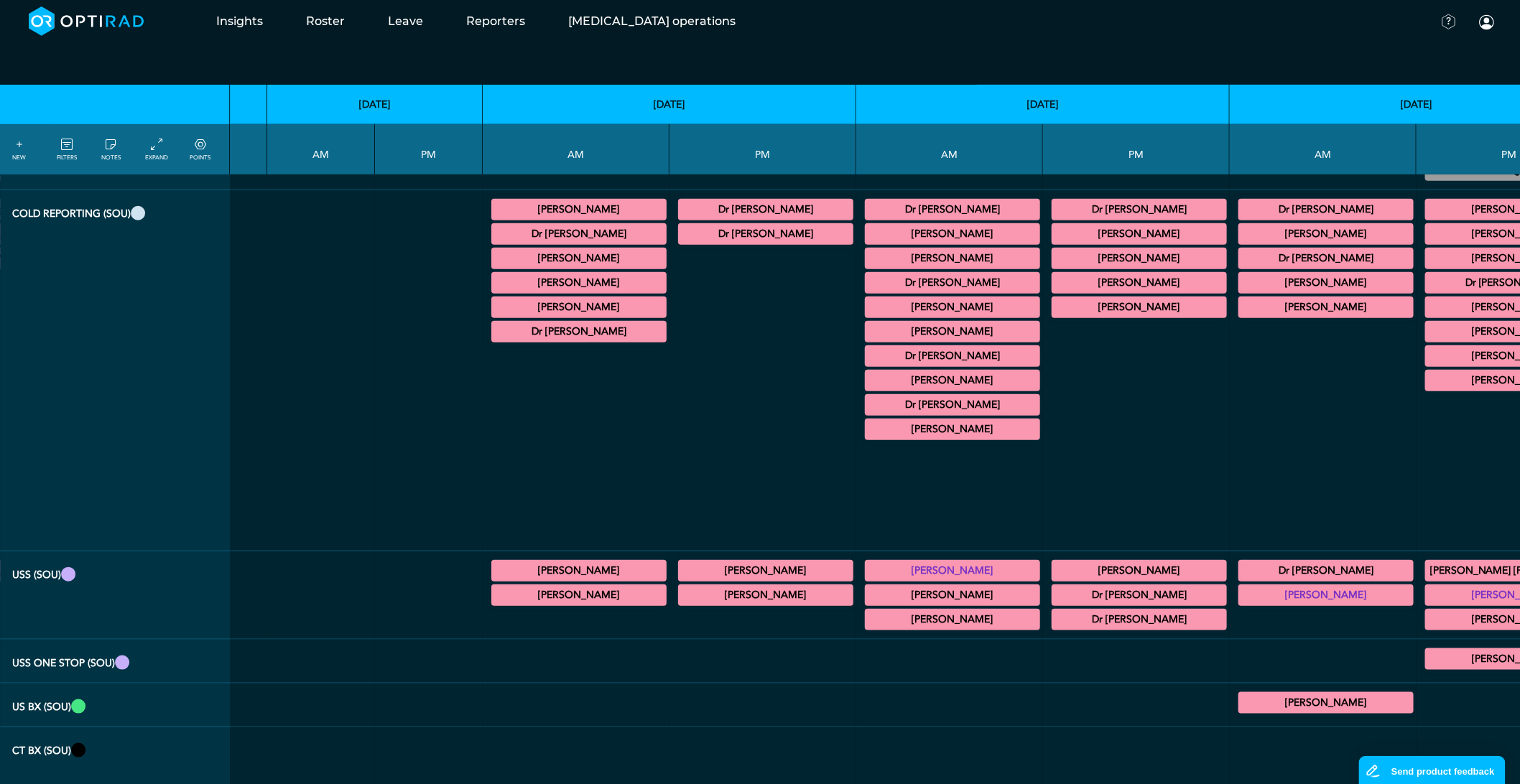
scroll to position [239, 1890]
